Goal: Check status: Check status

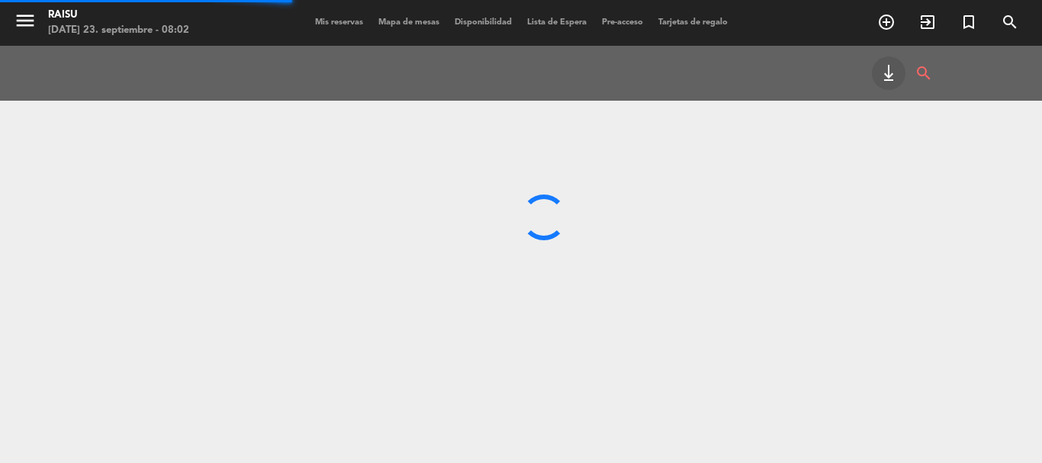
click at [310, 22] on span "Mis reservas" at bounding box center [338, 22] width 63 height 8
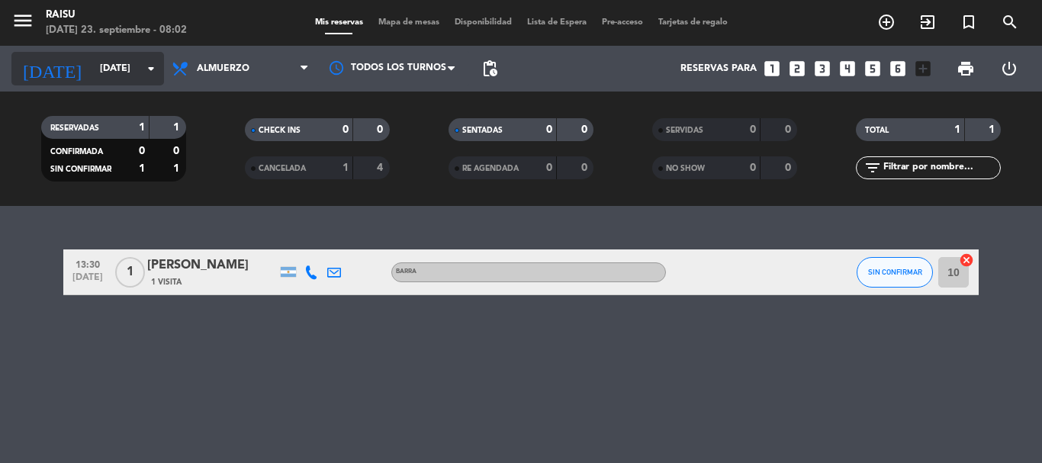
click at [107, 75] on input "[DATE]" at bounding box center [156, 69] width 129 height 26
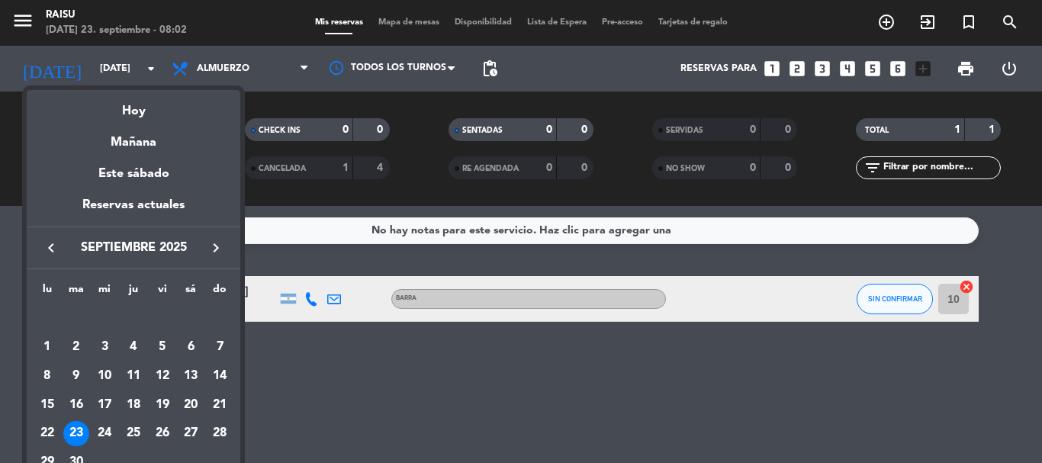
click at [381, 369] on div at bounding box center [521, 231] width 1042 height 463
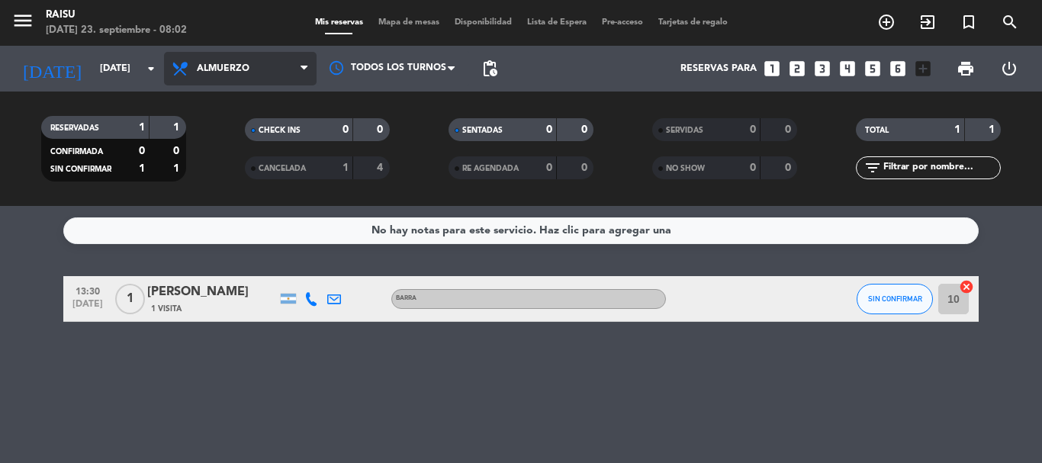
click at [233, 65] on span "Almuerzo" at bounding box center [223, 68] width 53 height 11
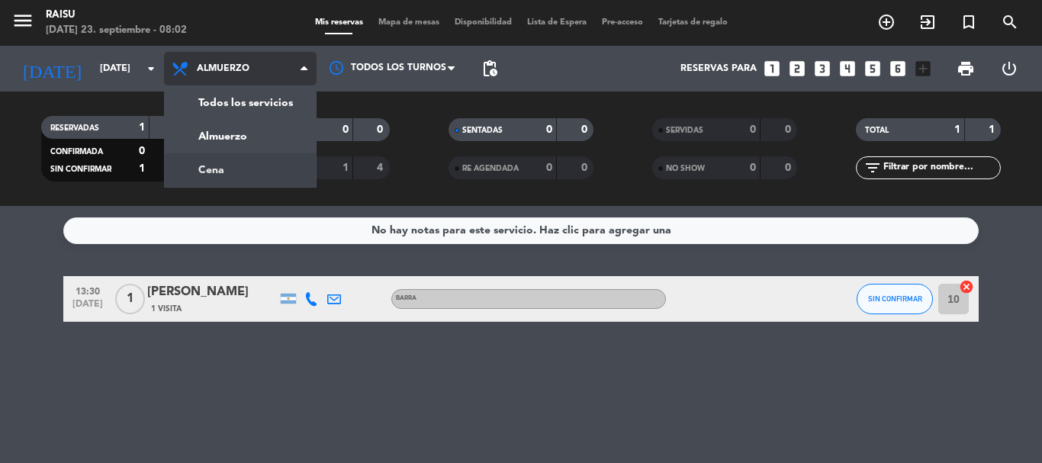
click at [227, 172] on div "menu Raisu [DATE] 23. septiembre - 08:02 Mis reservas Mapa de mesas Disponibili…" at bounding box center [521, 103] width 1042 height 206
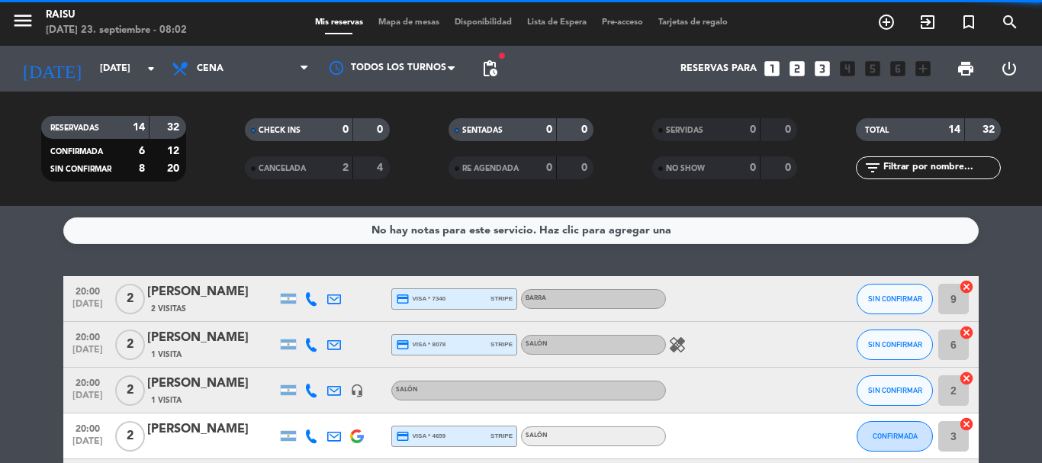
click at [225, 66] on span "Cena" at bounding box center [240, 69] width 153 height 34
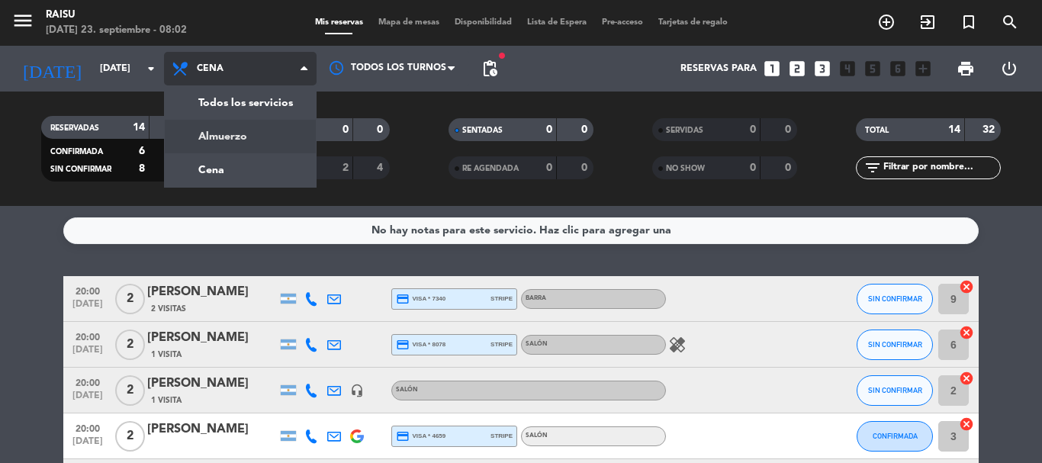
click at [220, 137] on div "menu Raisu [DATE] 23. septiembre - 08:02 Mis reservas Mapa de mesas Disponibili…" at bounding box center [521, 103] width 1042 height 206
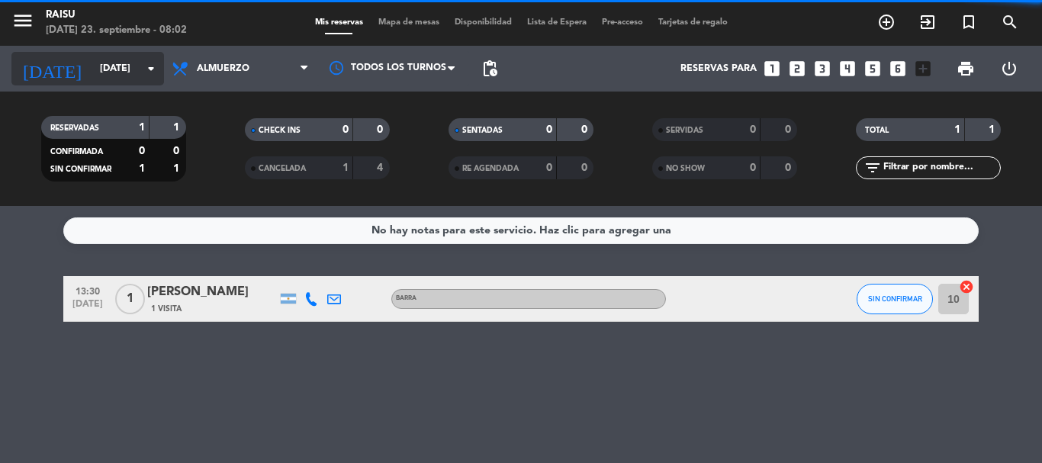
click at [118, 66] on input "[DATE]" at bounding box center [156, 69] width 129 height 26
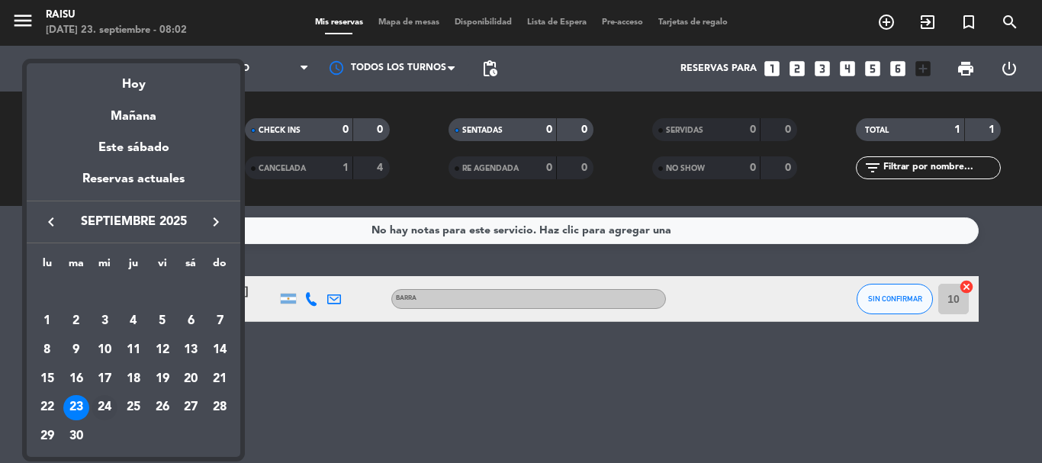
click at [108, 404] on div "24" at bounding box center [105, 408] width 26 height 26
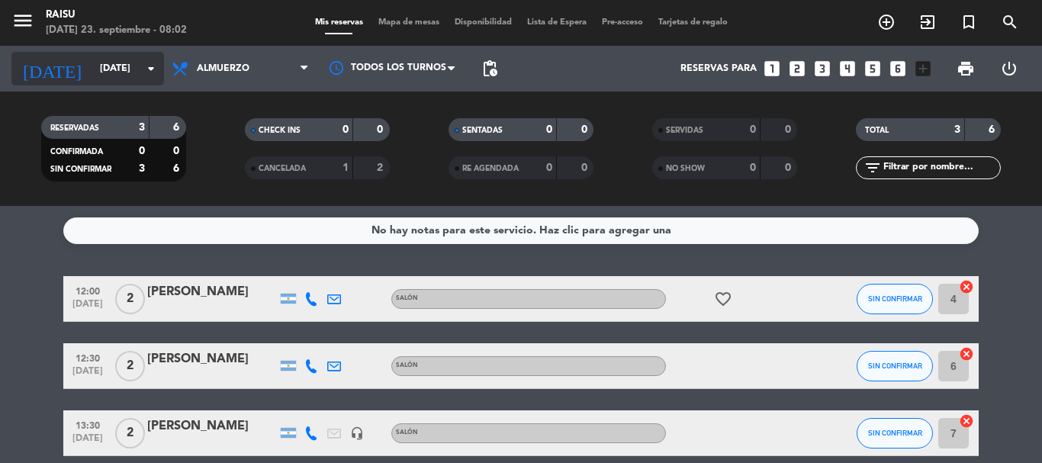
click at [123, 66] on input "[DATE]" at bounding box center [156, 69] width 129 height 26
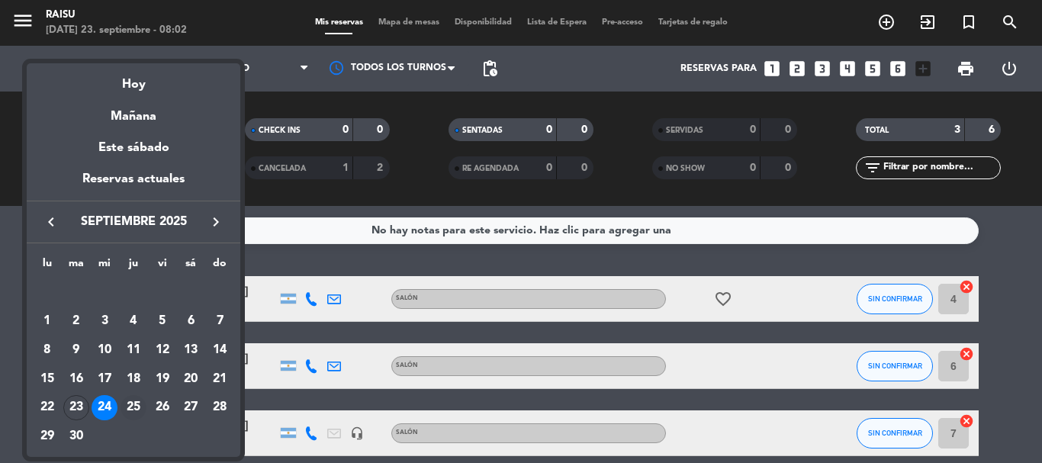
click at [136, 410] on div "25" at bounding box center [134, 408] width 26 height 26
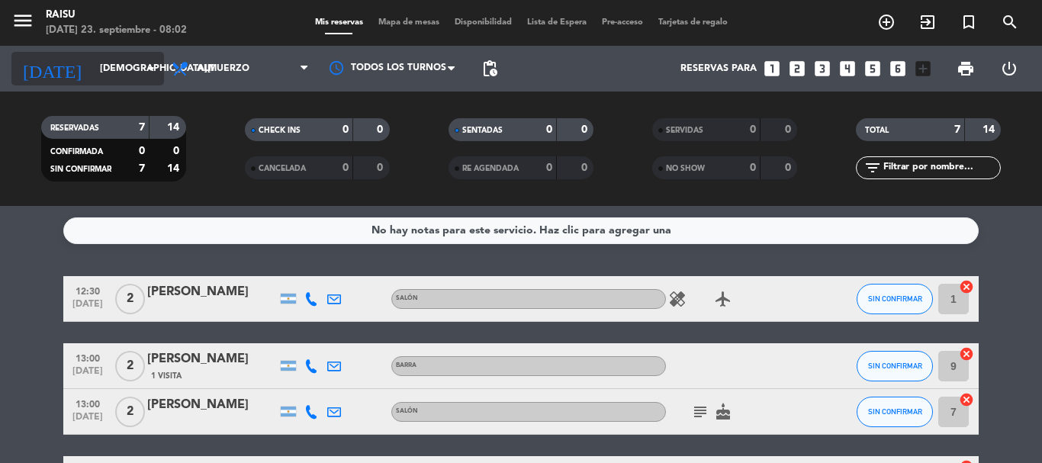
click at [109, 66] on input "[DEMOGRAPHIC_DATA][DATE]" at bounding box center [156, 69] width 129 height 26
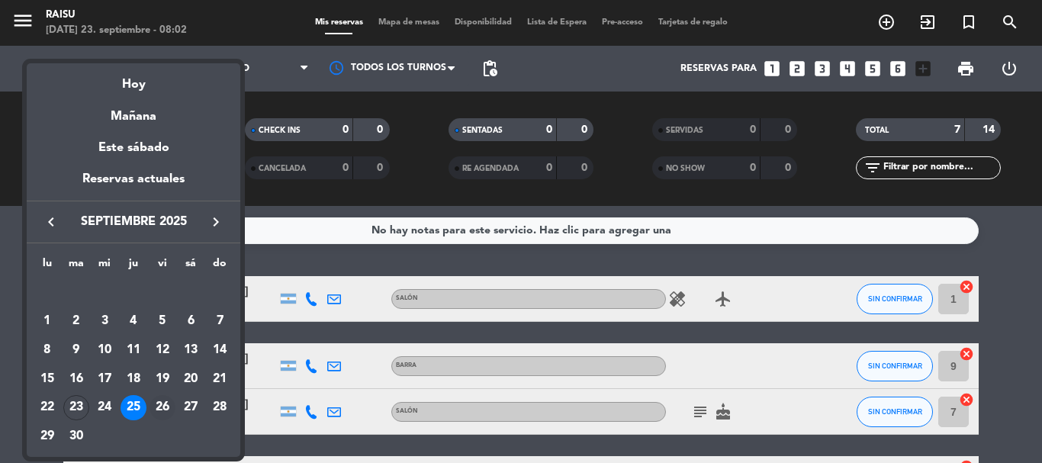
click at [171, 407] on div "26" at bounding box center [162, 408] width 26 height 26
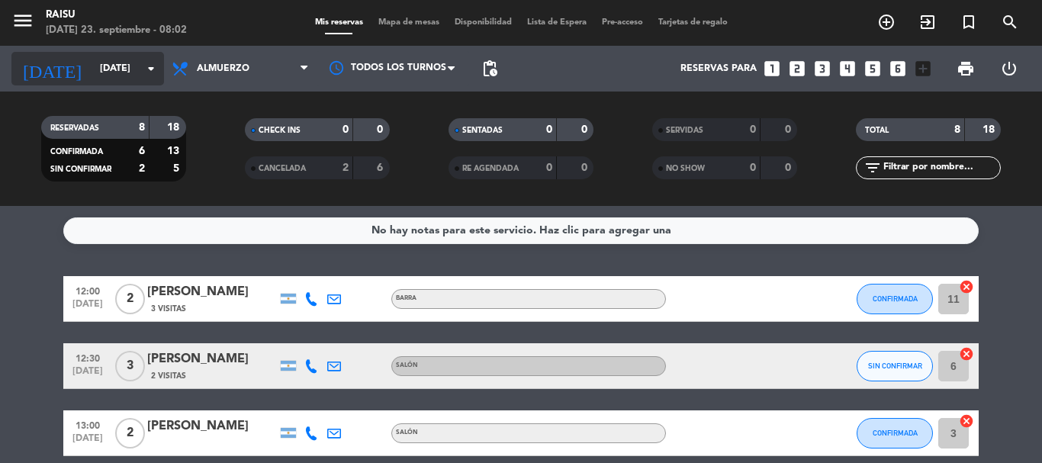
click at [109, 63] on input "[DATE]" at bounding box center [156, 69] width 129 height 26
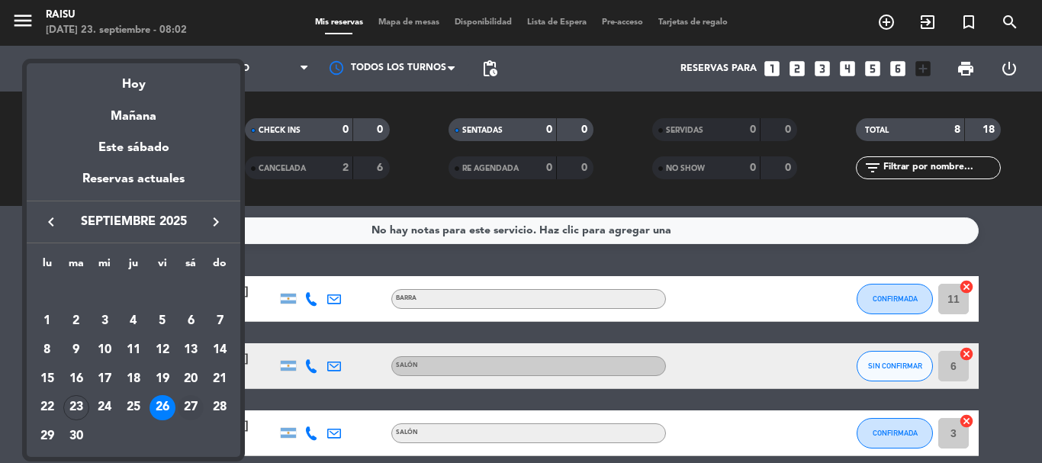
click at [197, 407] on div "27" at bounding box center [191, 408] width 26 height 26
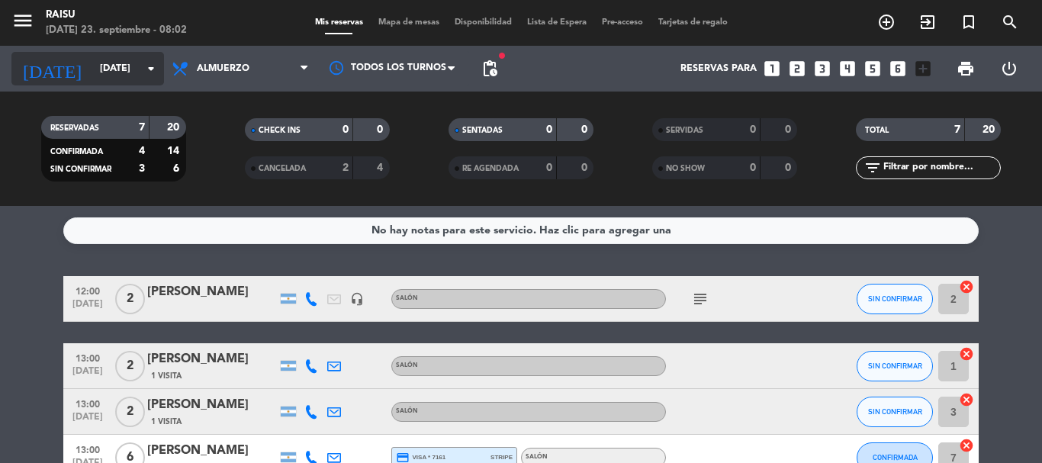
click at [115, 73] on input "[DATE]" at bounding box center [156, 69] width 129 height 26
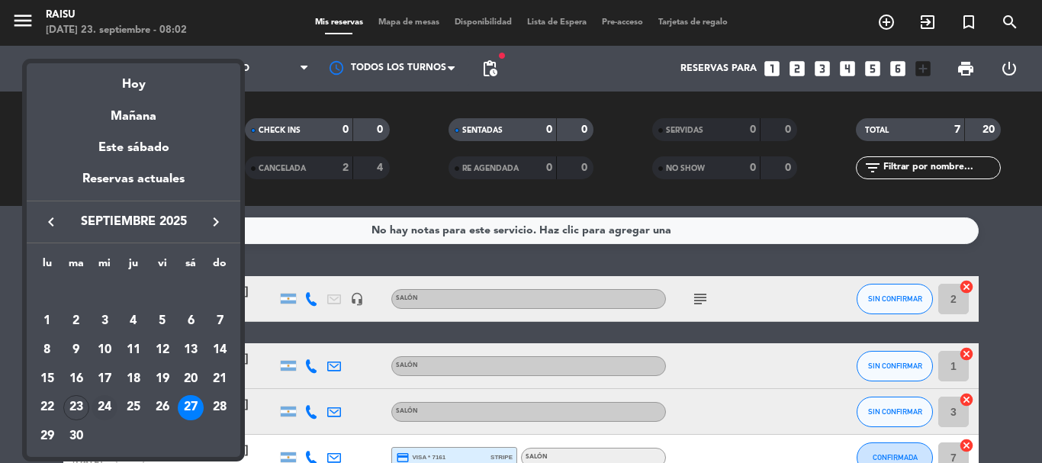
click at [103, 409] on div "24" at bounding box center [105, 408] width 26 height 26
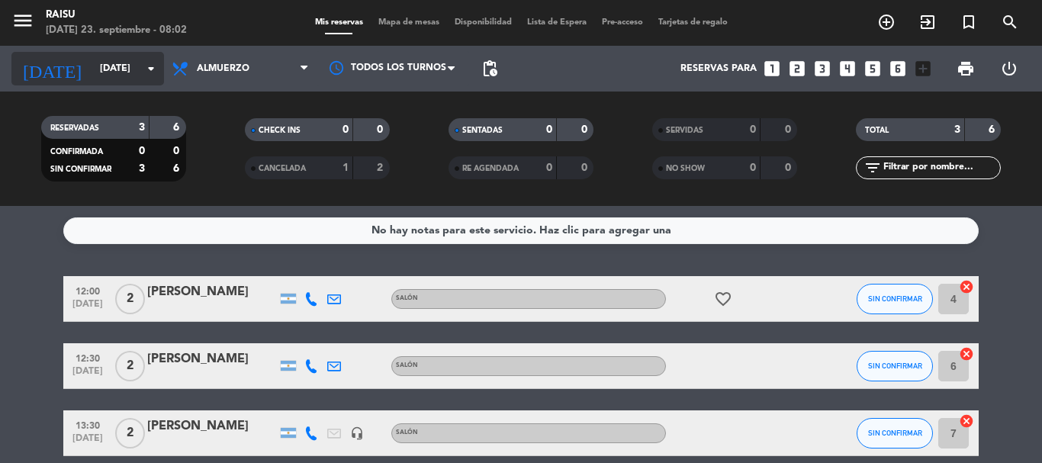
click at [107, 67] on input "[DATE]" at bounding box center [156, 69] width 129 height 26
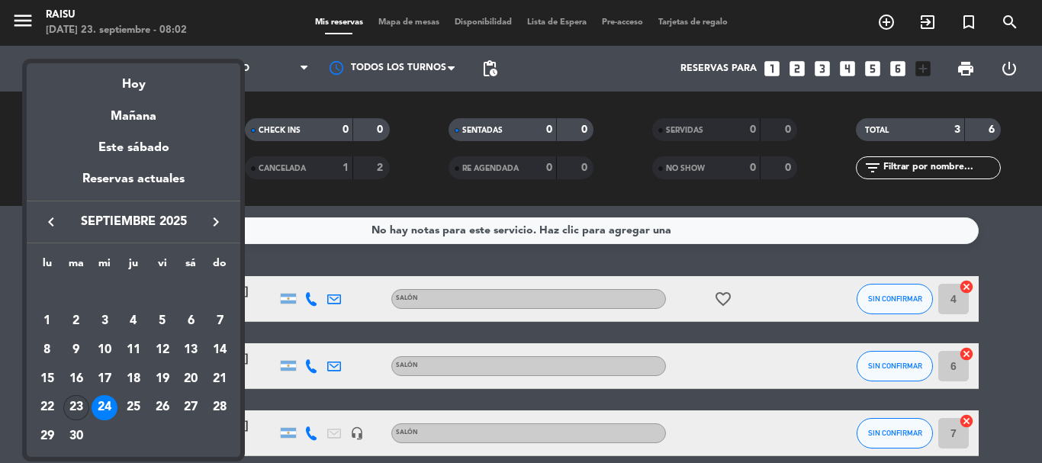
click at [81, 401] on div "23" at bounding box center [76, 408] width 26 height 26
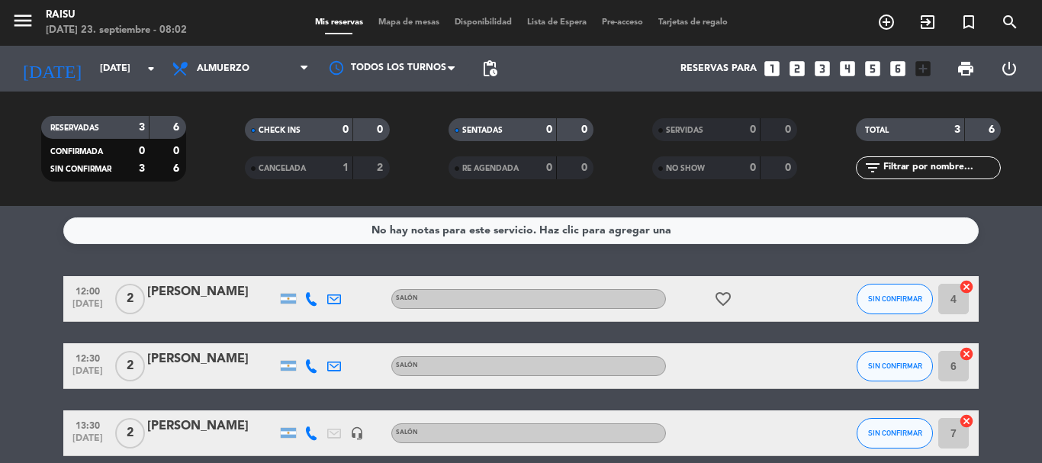
type input "[DATE]"
